Goal: Book appointment/travel/reservation

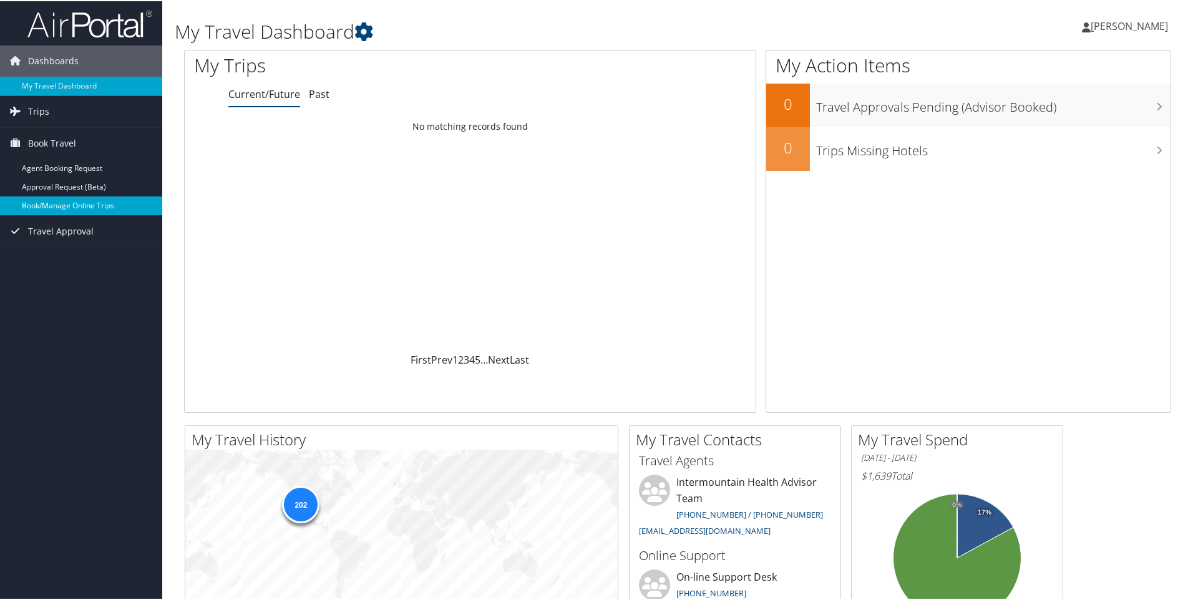
click at [41, 200] on link "Book/Manage Online Trips" at bounding box center [81, 204] width 162 height 19
click at [79, 207] on link "Book/Manage Online Trips" at bounding box center [81, 204] width 162 height 19
click at [43, 207] on link "Book/Manage Online Trips" at bounding box center [81, 204] width 162 height 19
